Goal: Navigation & Orientation: Find specific page/section

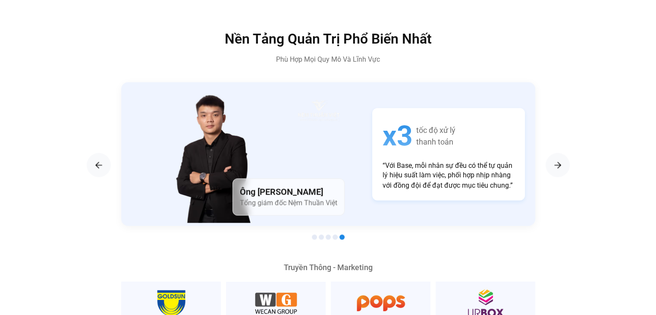
scroll to position [1451, 0]
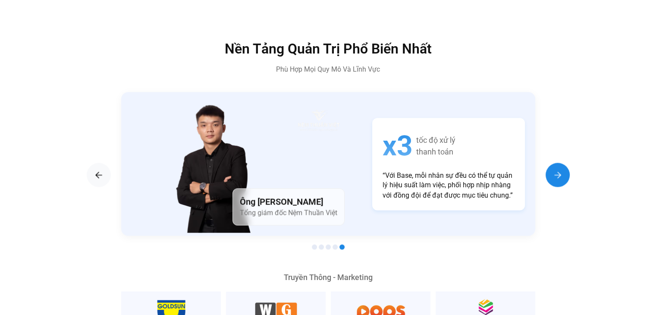
click at [559, 170] on img "Next slide" at bounding box center [558, 175] width 10 height 10
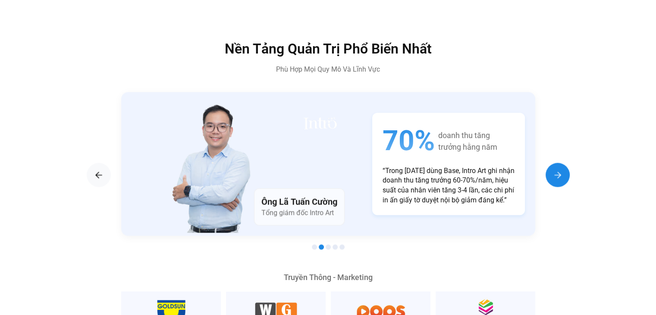
click at [559, 170] on img "Next slide" at bounding box center [558, 175] width 10 height 10
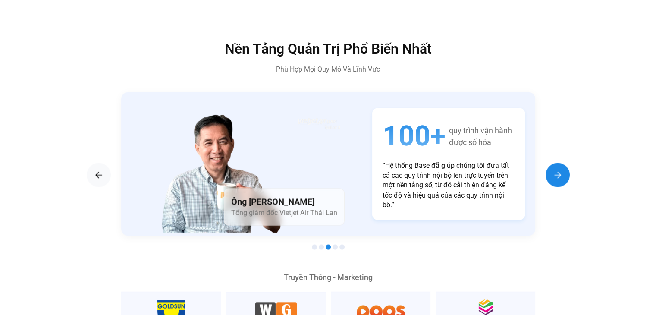
click at [559, 170] on img "Next slide" at bounding box center [558, 175] width 10 height 10
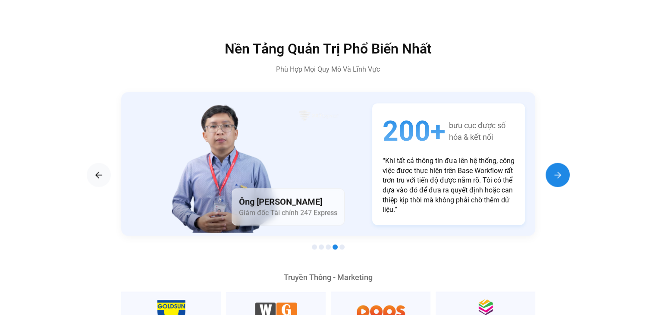
click at [559, 170] on img "Next slide" at bounding box center [558, 175] width 10 height 10
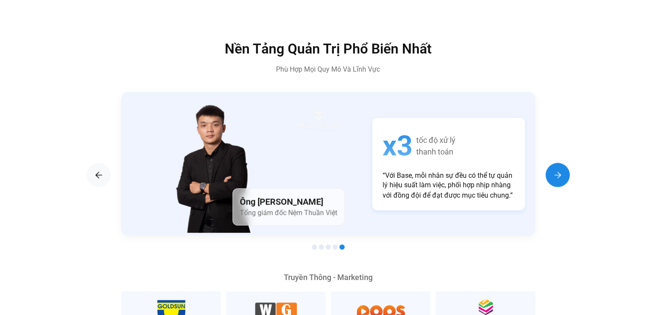
click at [559, 170] on img "Next slide" at bounding box center [558, 175] width 10 height 10
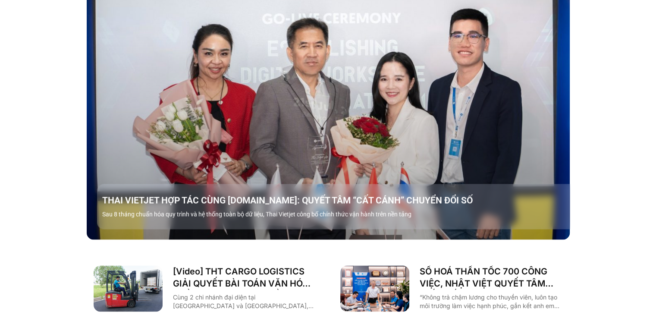
scroll to position [0, 0]
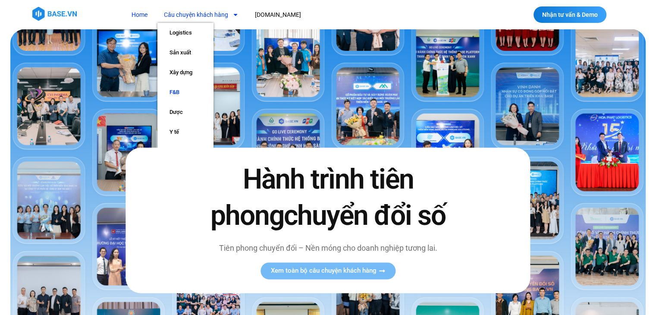
click at [173, 94] on link "F&B" at bounding box center [185, 92] width 56 height 20
